Goal: Information Seeking & Learning: Learn about a topic

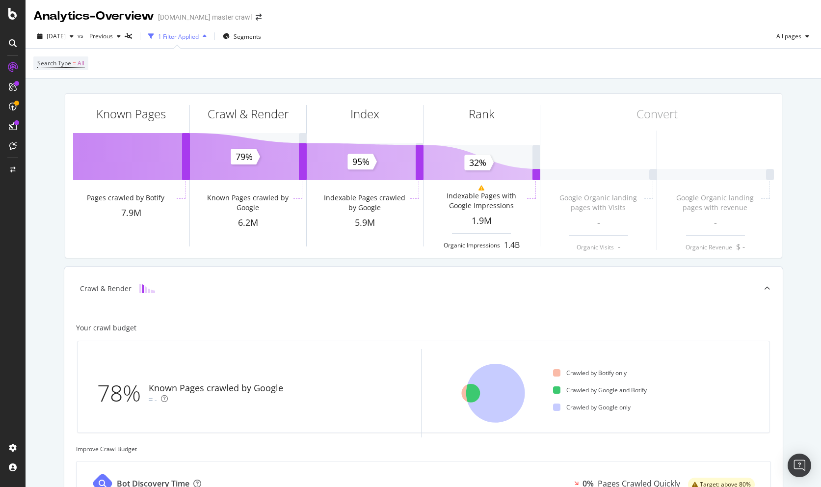
scroll to position [253, 0]
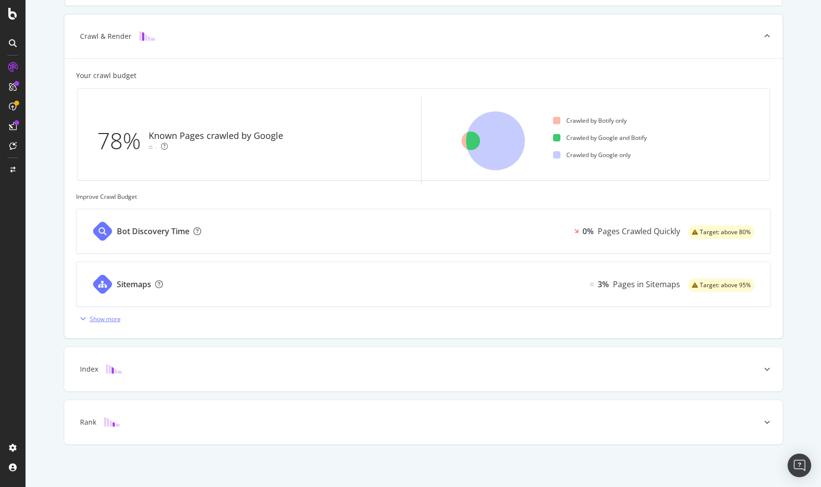
click at [101, 321] on div "Show more" at bounding box center [105, 319] width 31 height 8
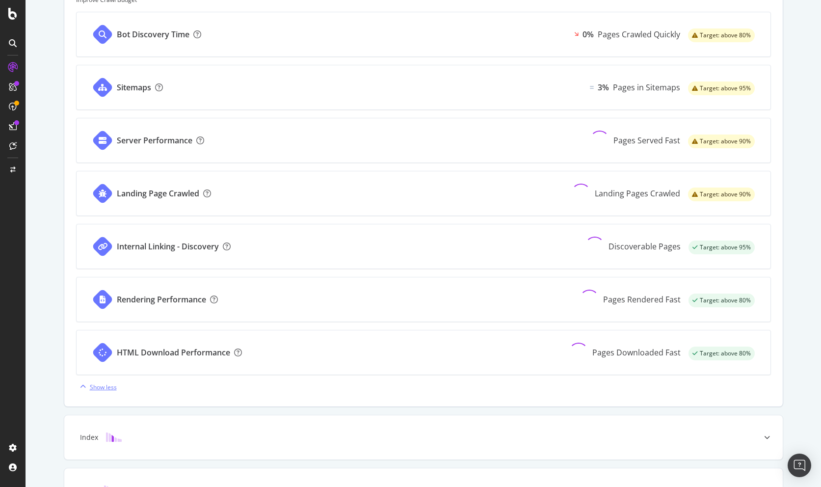
scroll to position [455, 0]
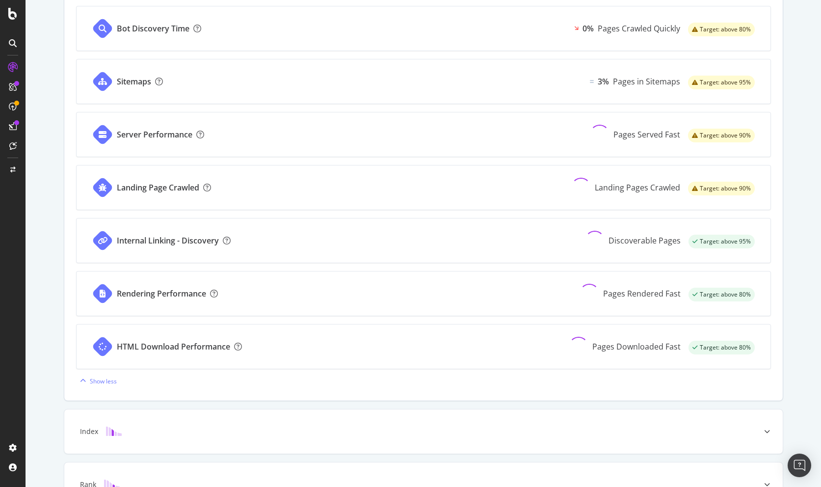
click at [136, 239] on div "Internal Linking - Discovery" at bounding box center [168, 240] width 102 height 11
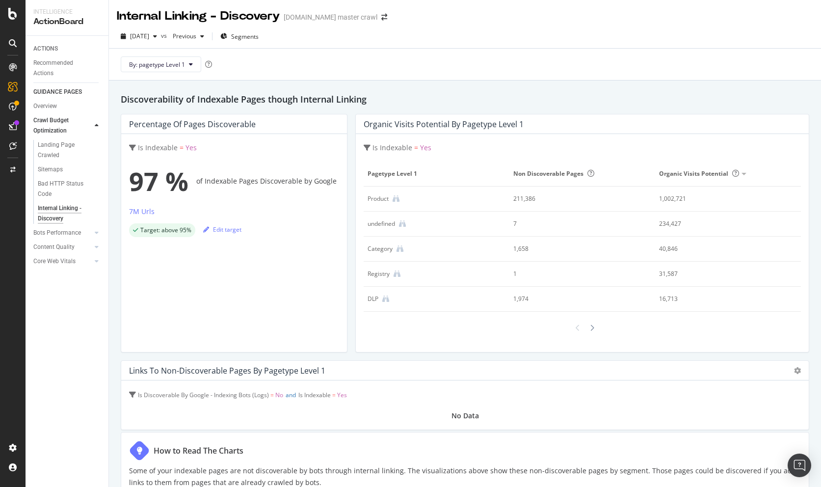
click at [580, 31] on div "2025 Oct. 6th vs Previous Segments" at bounding box center [465, 38] width 712 height 20
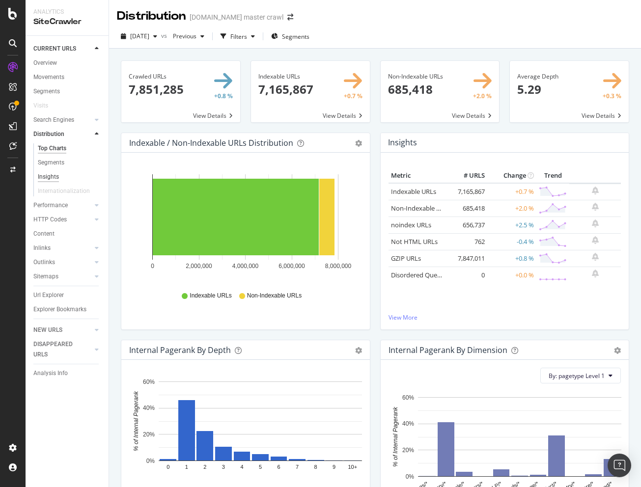
click at [53, 174] on div "Insights" at bounding box center [48, 177] width 21 height 10
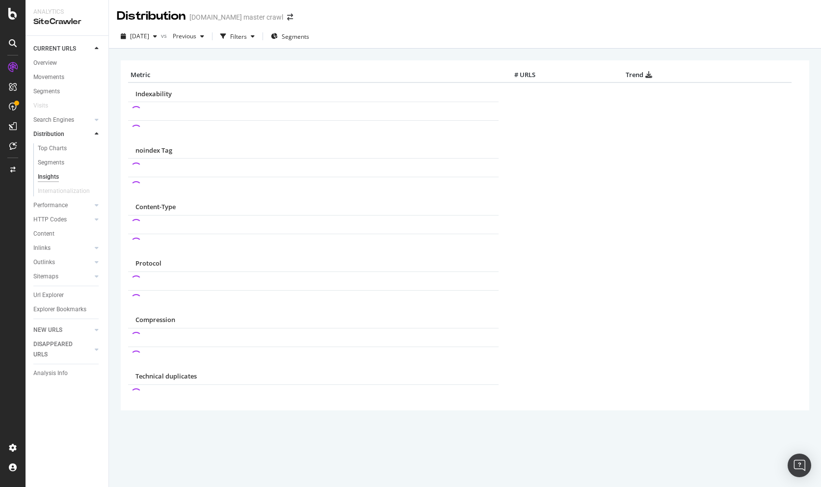
click at [96, 134] on icon at bounding box center [97, 134] width 4 height 6
click at [12, 14] on icon at bounding box center [12, 14] width 9 height 12
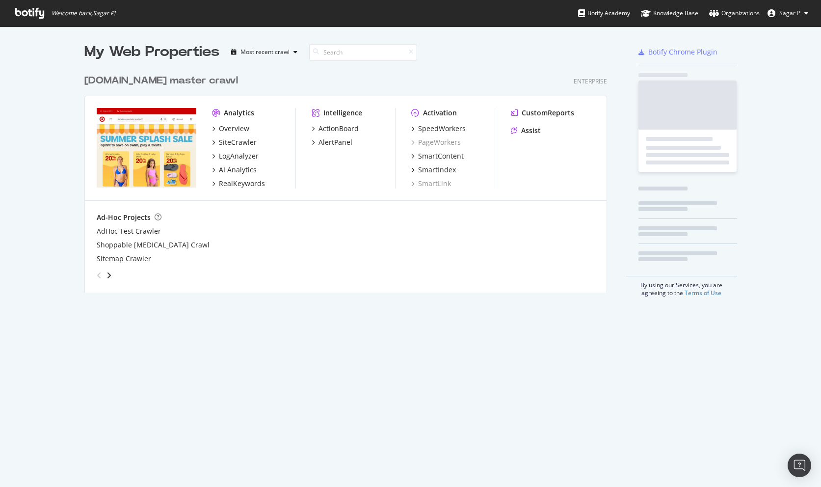
scroll to position [487, 821]
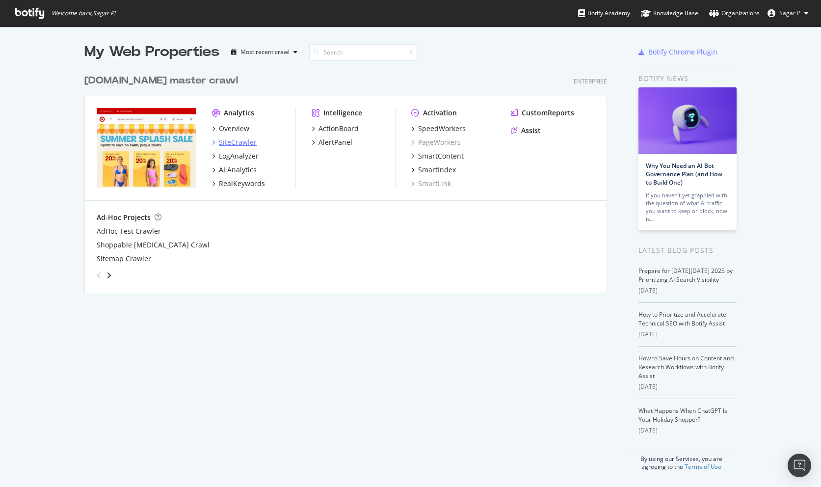
click at [238, 141] on div "SiteCrawler" at bounding box center [238, 142] width 38 height 10
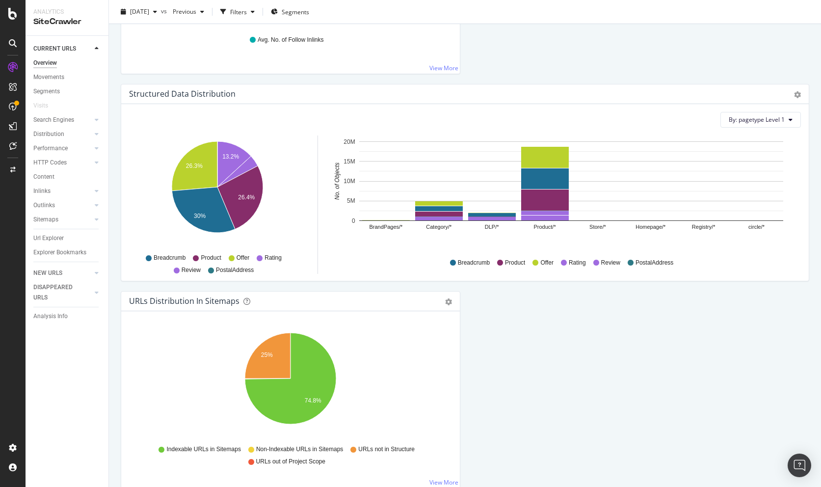
scroll to position [1115, 0]
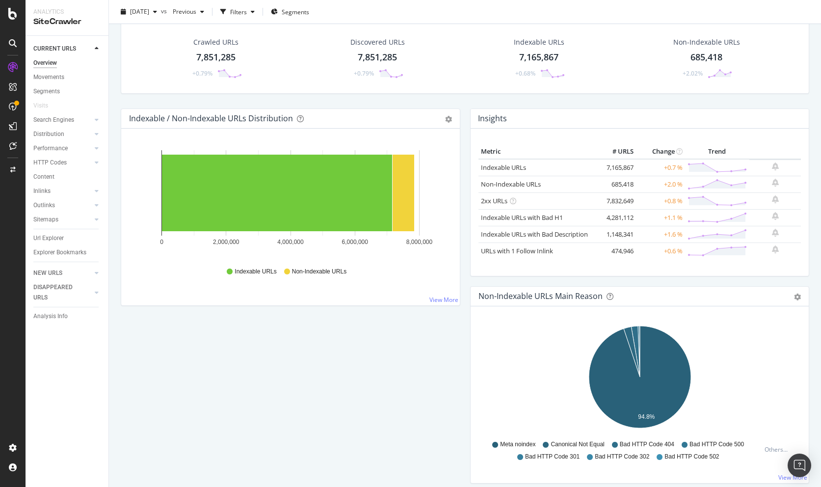
scroll to position [0, 0]
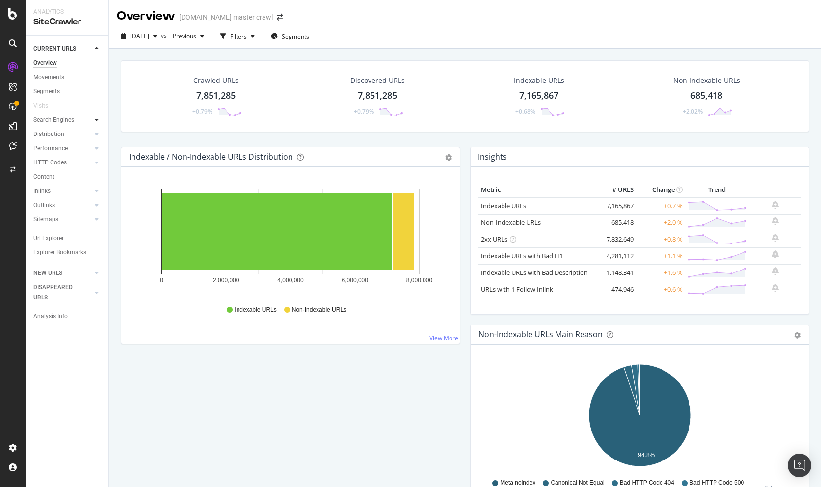
click at [95, 120] on icon at bounding box center [97, 120] width 4 height 6
click at [98, 204] on icon at bounding box center [97, 205] width 4 height 6
click at [95, 202] on icon at bounding box center [97, 205] width 4 height 6
click at [56, 149] on div "Performance" at bounding box center [50, 148] width 34 height 10
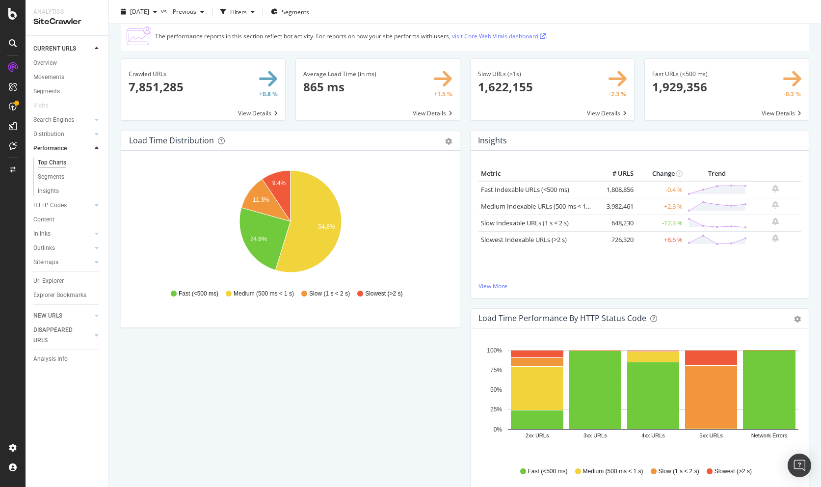
scroll to position [22, 0]
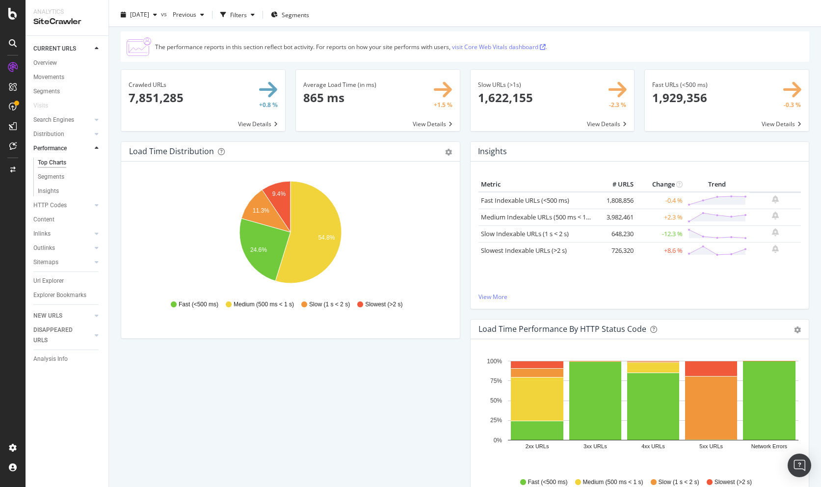
click at [485, 47] on link "visit Core Web Vitals dashboard ." at bounding box center [499, 47] width 95 height 8
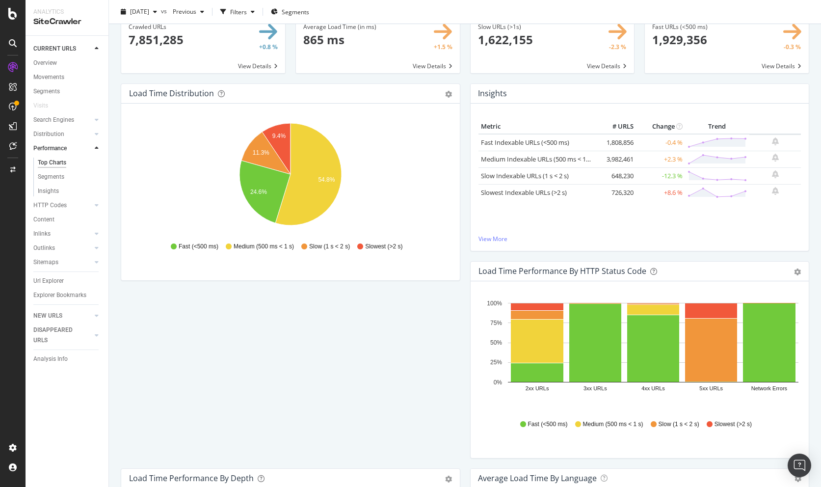
scroll to position [0, 0]
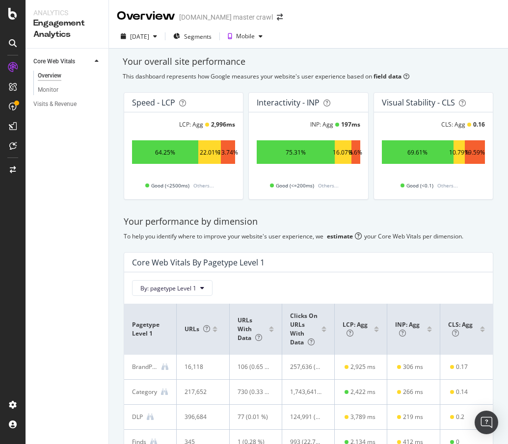
click at [263, 41] on div "Mobile" at bounding box center [245, 36] width 43 height 15
click at [274, 87] on div "Tablet" at bounding box center [272, 86] width 17 height 8
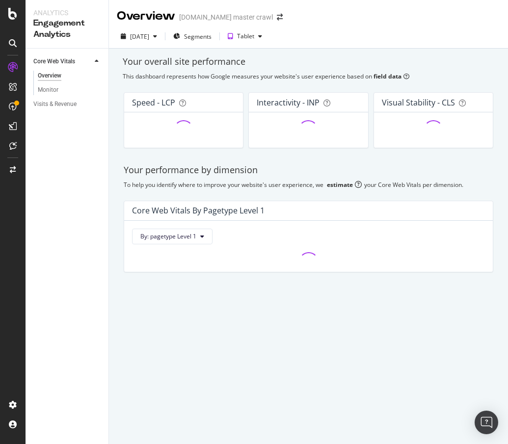
click at [254, 35] on div "Tablet" at bounding box center [245, 36] width 17 height 6
click at [272, 48] on div "Mobile" at bounding box center [270, 53] width 50 height 12
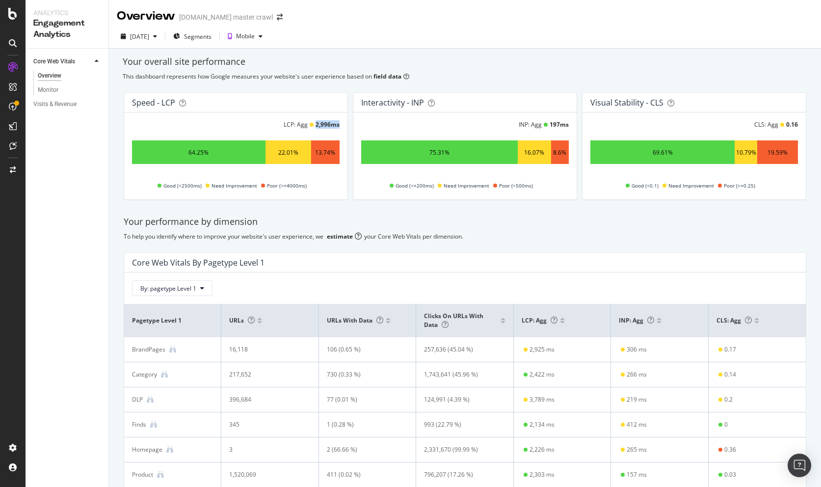
drag, startPoint x: 317, startPoint y: 125, endPoint x: 340, endPoint y: 125, distance: 23.1
click at [340, 125] on div "LCP: Agg 2,996 ms 64.25% 22.01% 13.74% Good (<2500ms) Need Improvement Poor (>=…" at bounding box center [235, 155] width 223 height 87
click at [327, 130] on div "LCP: Agg 2,996 ms 64.25% 22.01% 13.74% Good (<2500ms) Need Improvement Poor (>=…" at bounding box center [236, 155] width 208 height 71
